Goal: Navigation & Orientation: Find specific page/section

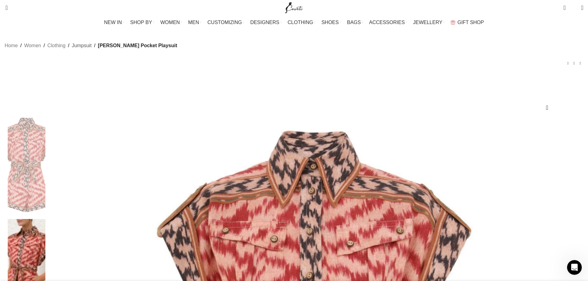
click at [92, 50] on link "Jumpsuit" at bounding box center [82, 46] width 20 height 8
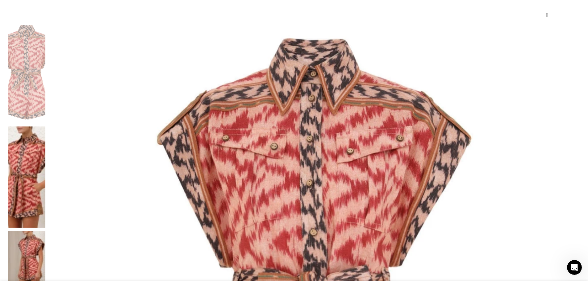
scroll to position [0, 195]
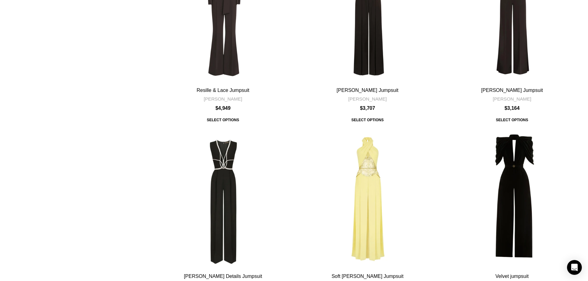
scroll to position [2591, 0]
